Goal: Find specific page/section: Find specific page/section

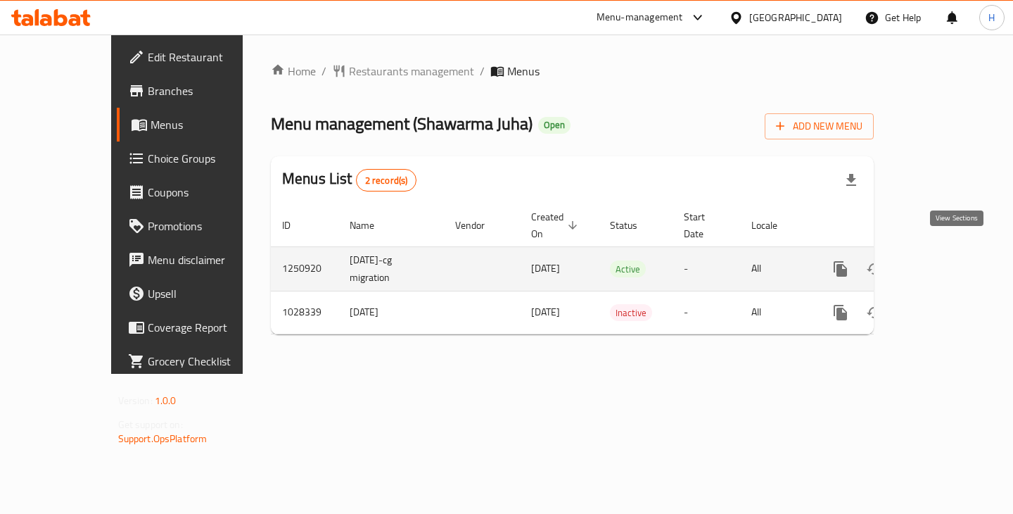
click at [941, 258] on link "enhanced table" at bounding box center [942, 269] width 34 height 34
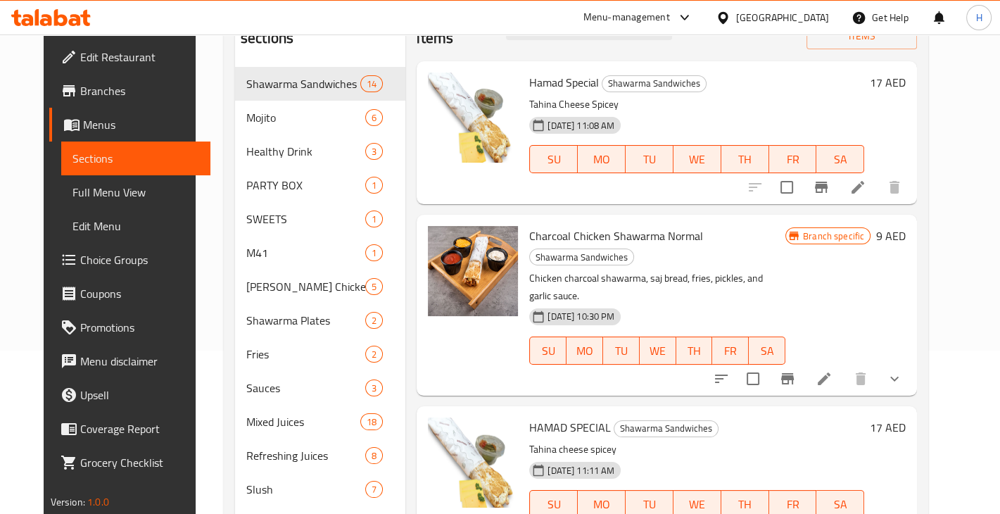
scroll to position [167, 0]
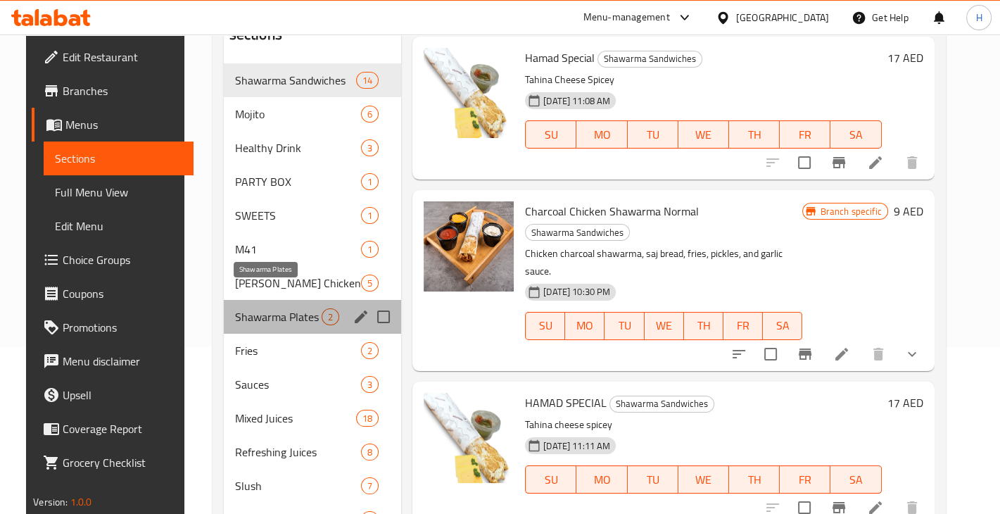
click at [285, 308] on span "Shawarma Plates" at bounding box center [278, 316] width 87 height 17
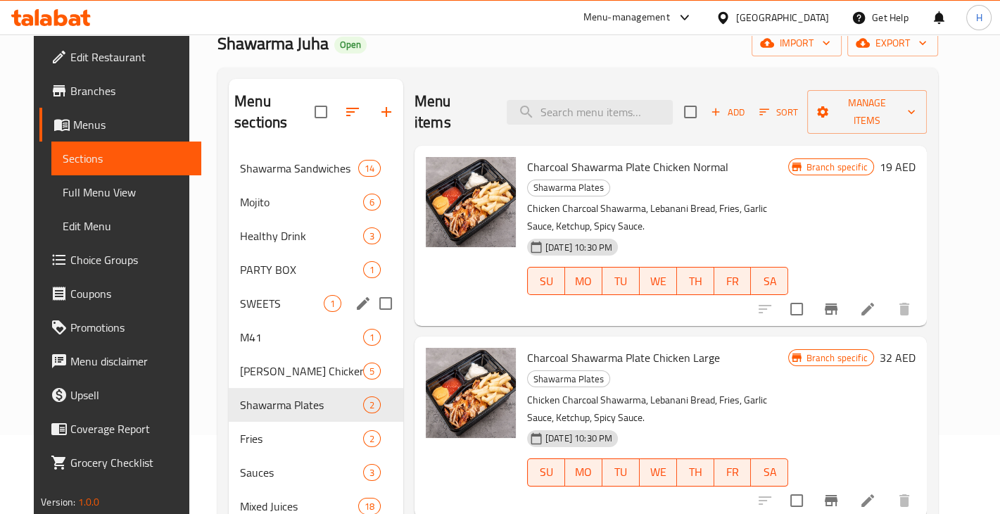
scroll to position [82, 0]
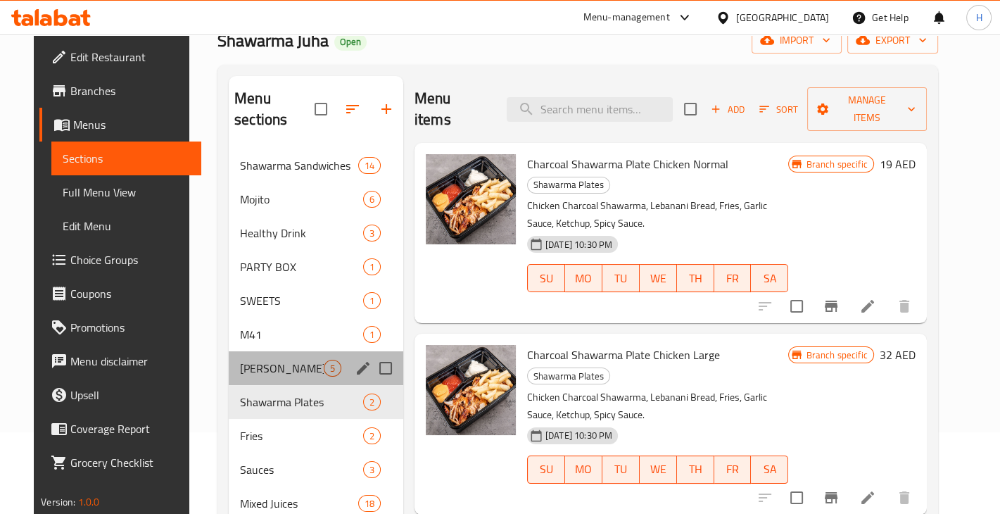
click at [292, 357] on div "[PERSON_NAME] Chicken Shawarma Combo 5" at bounding box center [316, 368] width 174 height 34
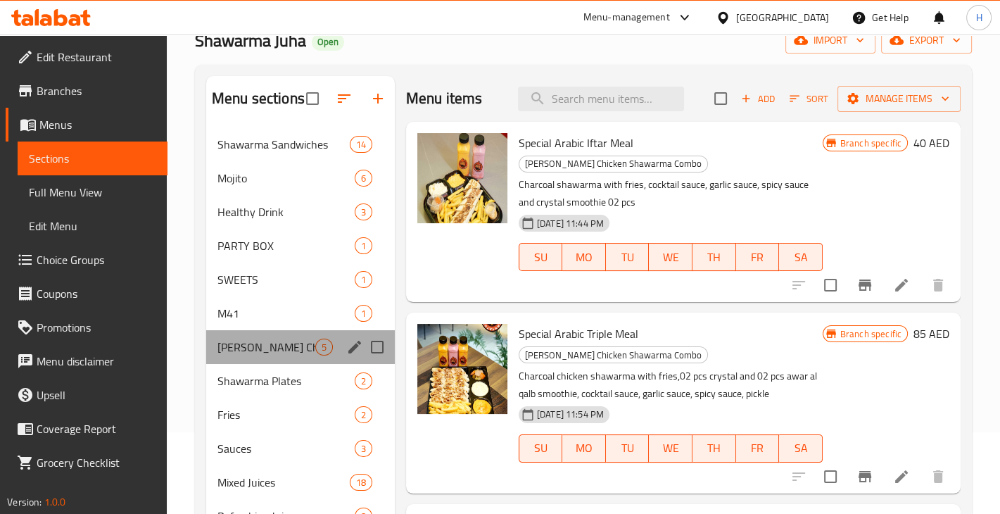
click at [292, 357] on div "[PERSON_NAME] Chicken Shawarma Combo 5" at bounding box center [300, 347] width 189 height 34
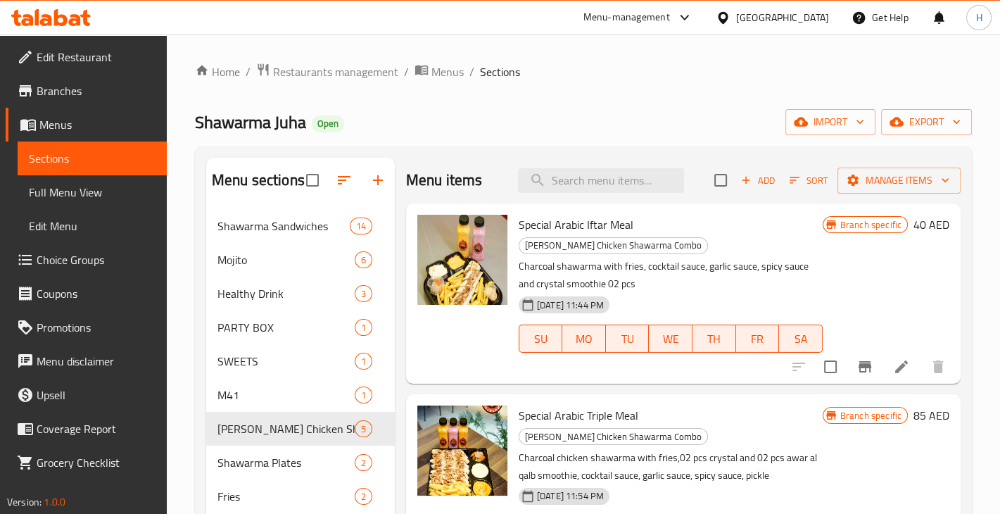
scroll to position [310, 0]
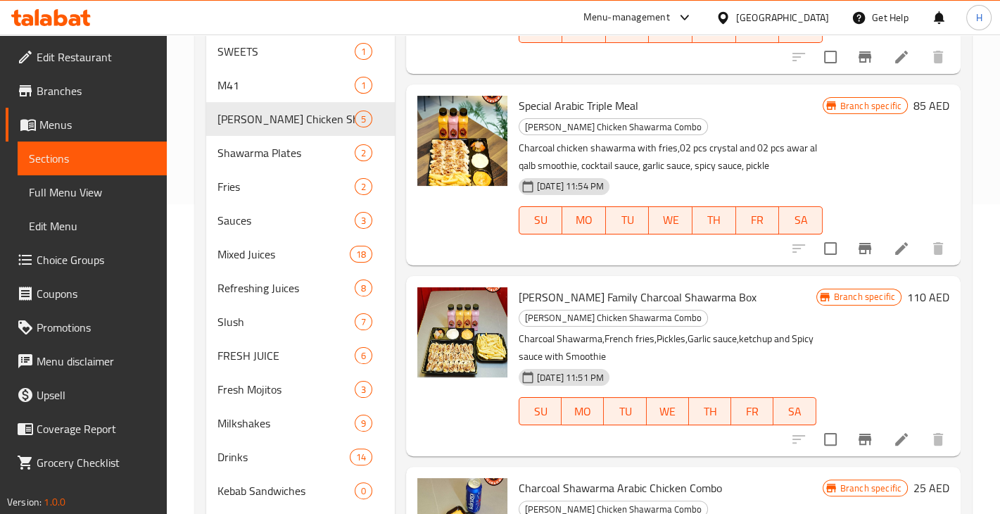
click at [67, 29] on div at bounding box center [51, 18] width 102 height 28
click at [59, 23] on icon at bounding box center [60, 17] width 13 height 17
